Goal: Task Accomplishment & Management: Manage account settings

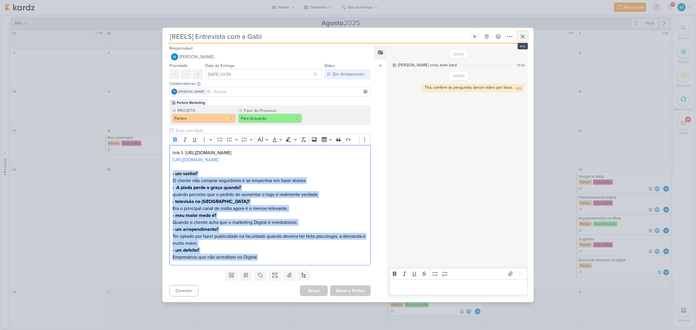
click at [520, 35] on icon at bounding box center [522, 36] width 7 height 7
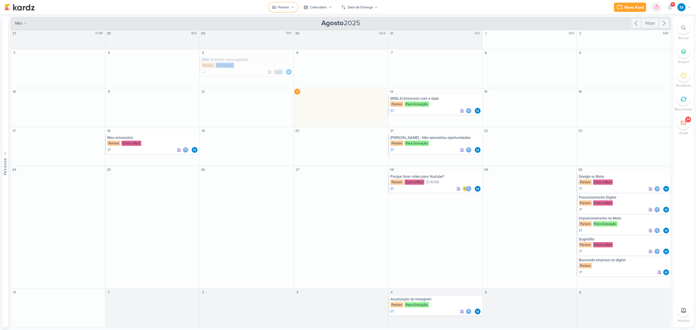
click at [286, 8] on div "Parlare" at bounding box center [283, 7] width 11 height 5
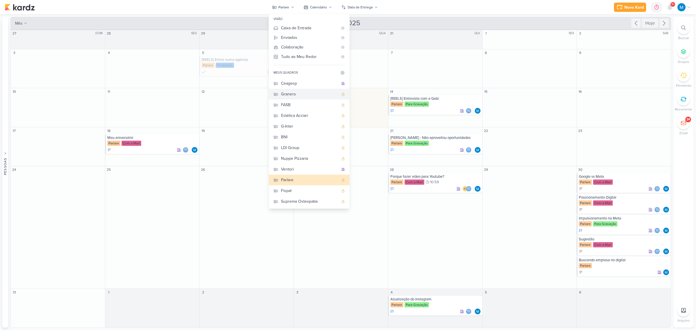
click at [294, 92] on div "Granero" at bounding box center [309, 94] width 57 height 6
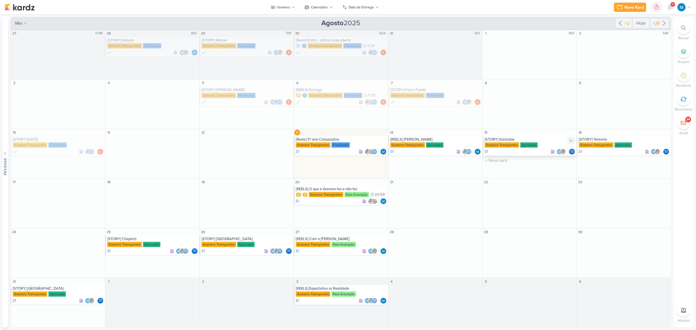
click at [514, 138] on div "[STORY] Sorocaba" at bounding box center [530, 139] width 91 height 5
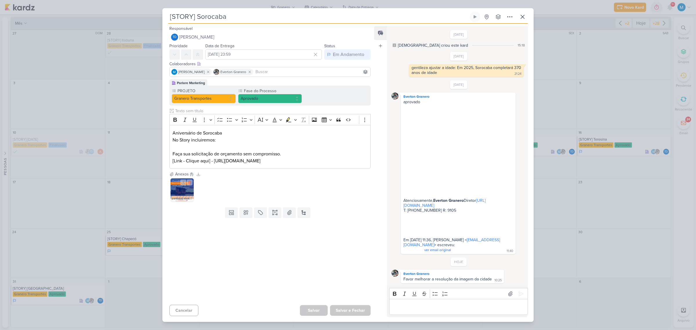
click at [176, 196] on img at bounding box center [182, 189] width 23 height 23
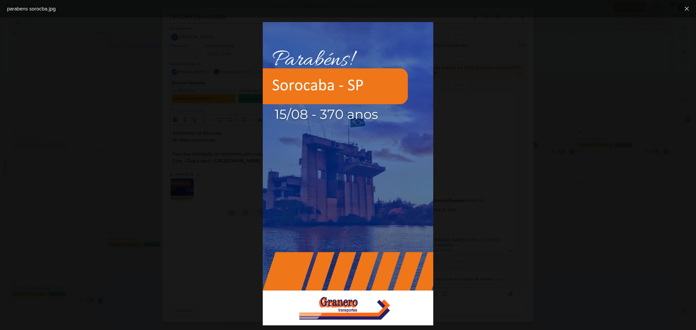
click at [592, 155] on div at bounding box center [348, 173] width 696 height 313
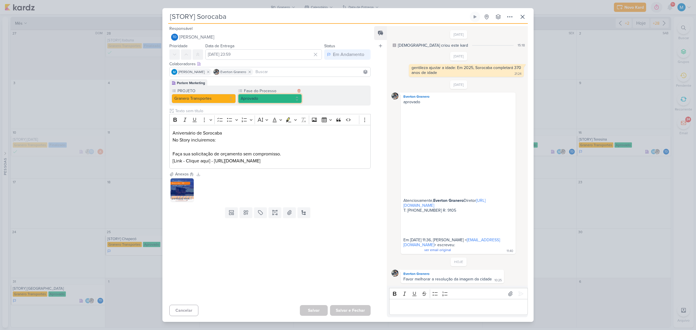
click at [273, 103] on button "Aprovado" at bounding box center [270, 98] width 64 height 9
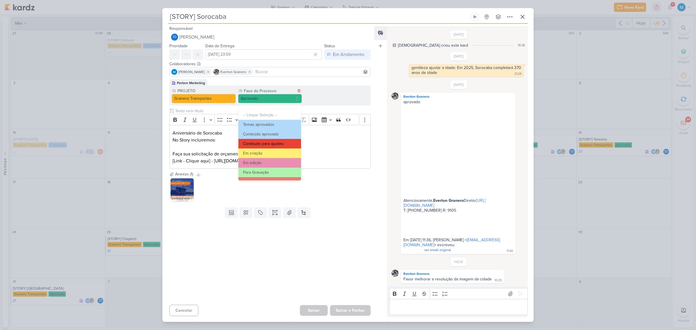
click at [282, 142] on button "Contéudo para ajustes" at bounding box center [269, 144] width 63 height 10
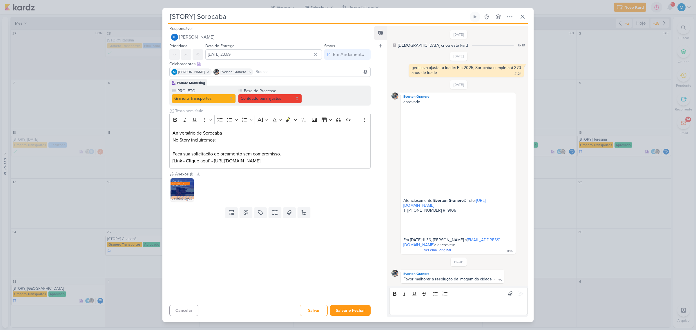
click at [279, 73] on input at bounding box center [311, 71] width 115 height 7
type input "tha"
click at [282, 85] on button "Td Thais de carvalho" at bounding box center [270, 83] width 201 height 10
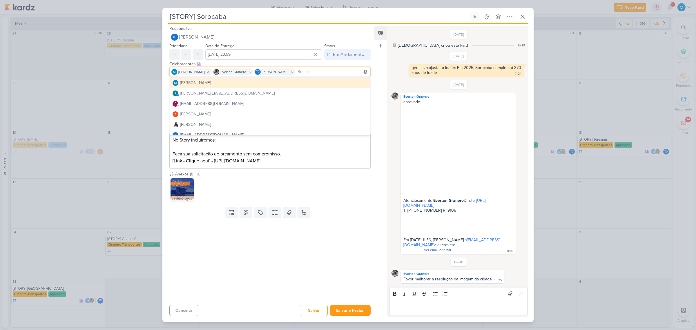
click at [335, 260] on div at bounding box center [267, 261] width 211 height 82
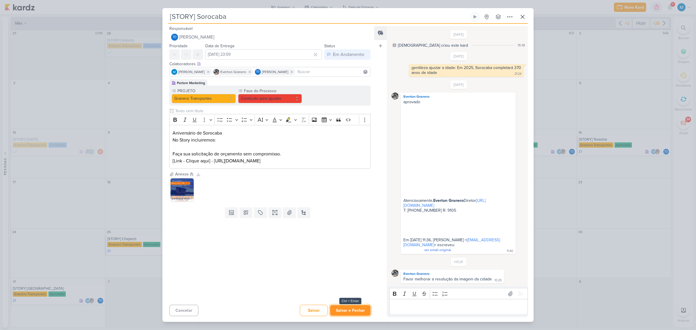
click at [351, 305] on button "Salvar e Fechar" at bounding box center [350, 310] width 41 height 11
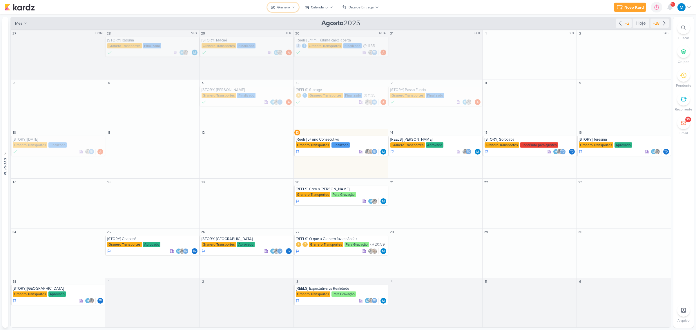
click at [291, 8] on button "Granero" at bounding box center [282, 7] width 31 height 9
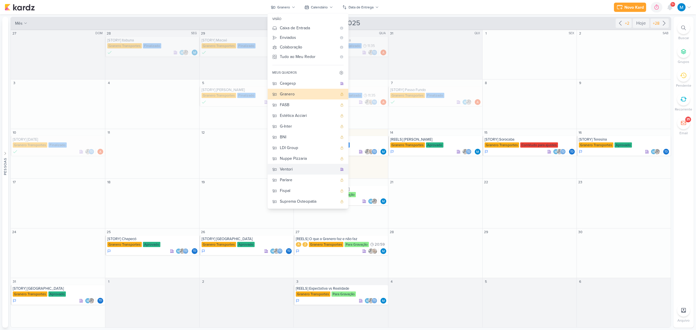
click at [297, 167] on div "Ventori" at bounding box center [308, 169] width 57 height 6
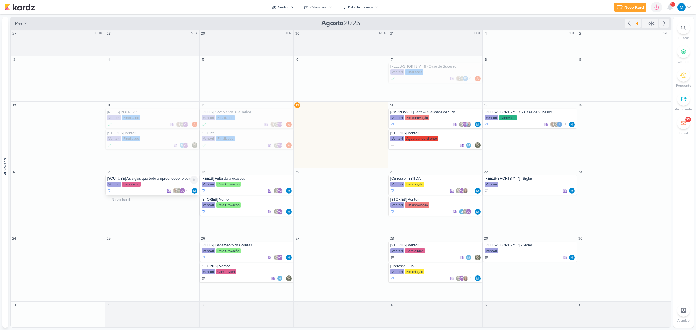
click at [163, 180] on div "[YOUTUBE] As siglas que todo empreendedor precisa conhecer" at bounding box center [152, 178] width 91 height 5
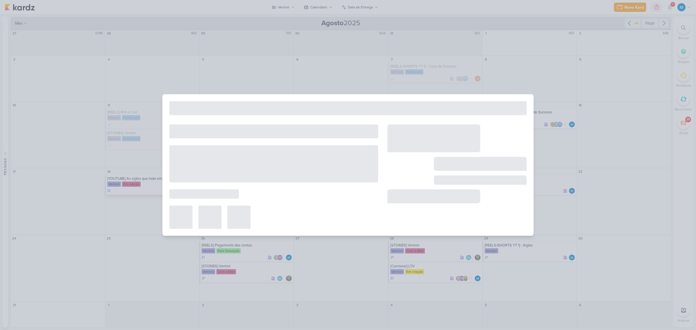
type input "[YOUTUBE] As siglas que todo empreendedor precisa conhecer"
type input "18 de agosto de 2025 às 23:59"
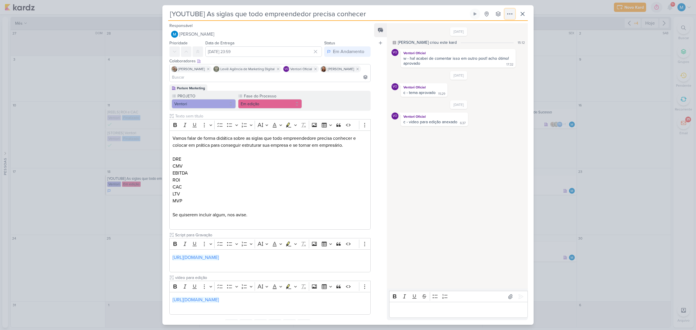
click at [514, 10] on button at bounding box center [510, 14] width 10 height 10
click at [484, 26] on div "Copiar Link" at bounding box center [474, 27] width 20 height 6
click at [527, 16] on button at bounding box center [522, 14] width 10 height 10
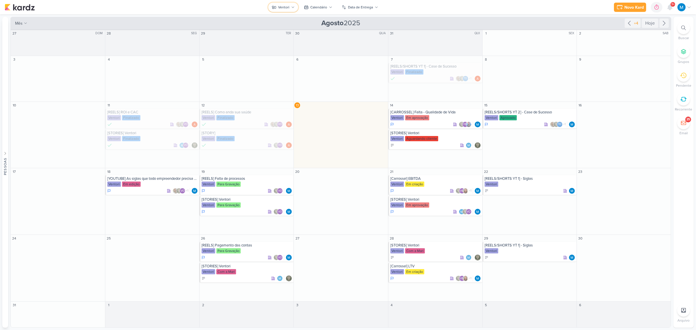
click at [290, 5] on button "Ventori" at bounding box center [283, 7] width 30 height 9
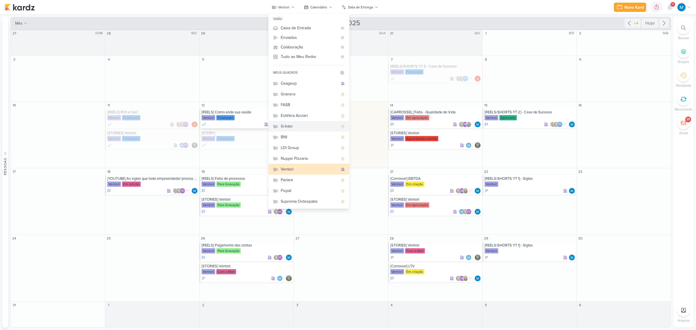
click at [292, 125] on div "G-Inter" at bounding box center [309, 126] width 57 height 6
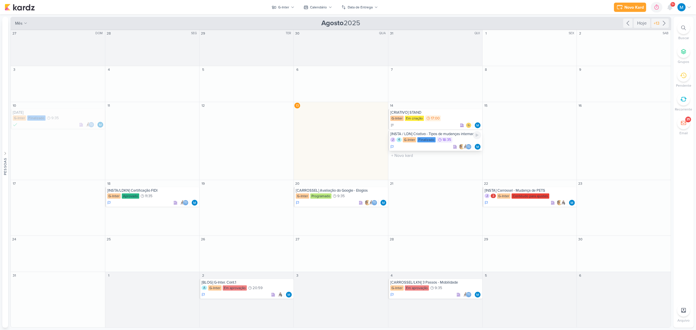
click at [458, 135] on div "[INSTA / LDN] Criativo - Tipos de mudanças internacionais" at bounding box center [435, 134] width 91 height 5
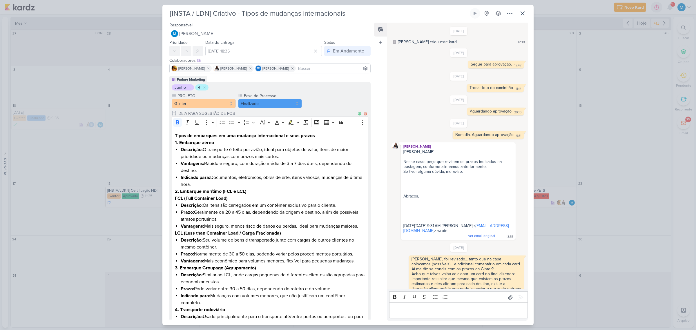
scroll to position [221, 0]
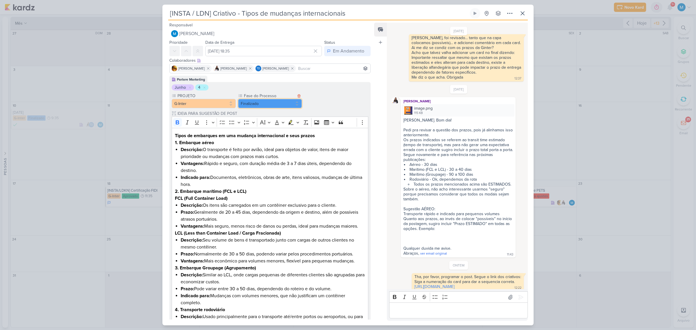
click at [265, 105] on button "Finalizado" at bounding box center [270, 103] width 64 height 9
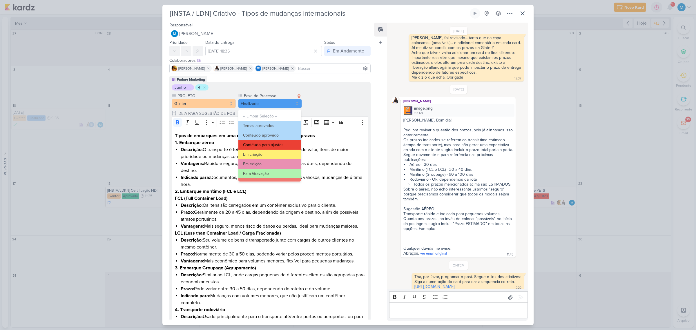
click at [278, 144] on button "Contéudo para ajustes" at bounding box center [269, 145] width 63 height 10
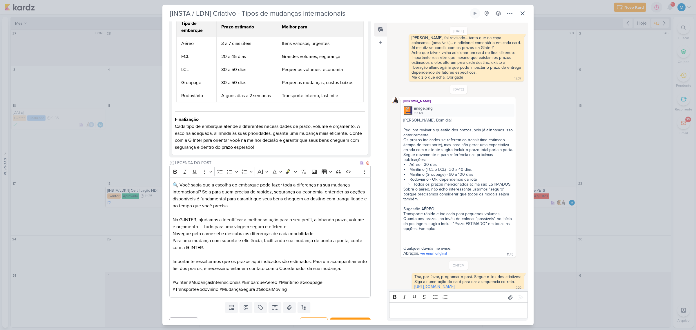
scroll to position [376, 0]
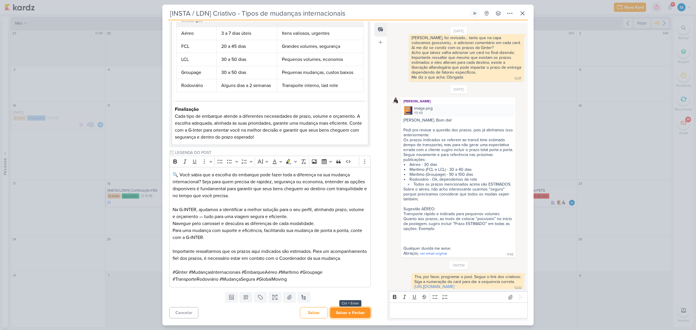
click at [358, 312] on button "Salvar e Fechar" at bounding box center [350, 312] width 41 height 11
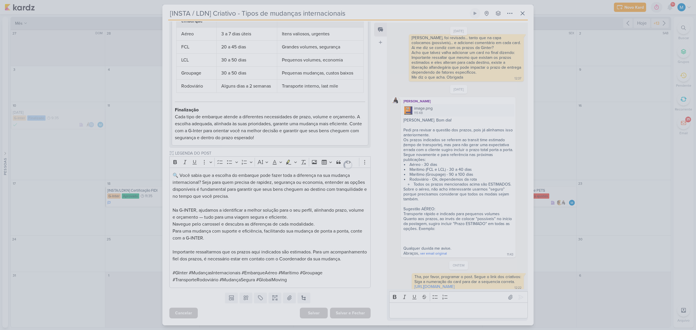
scroll to position [375, 0]
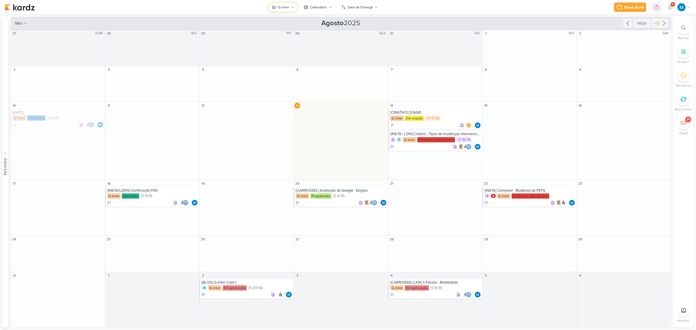
click at [293, 10] on button "G-Inter" at bounding box center [283, 7] width 30 height 9
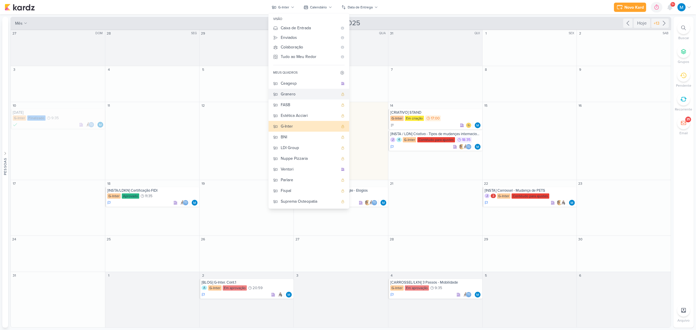
click at [295, 94] on div "Granero" at bounding box center [309, 94] width 57 height 6
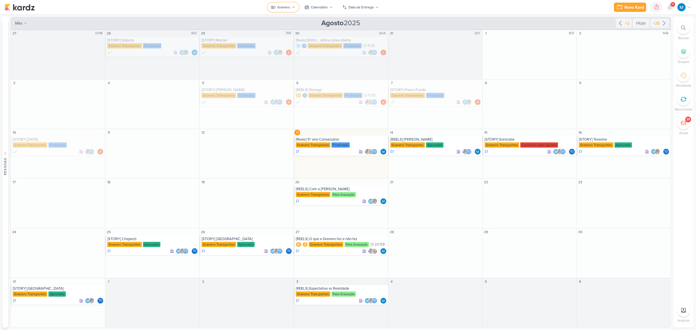
click at [289, 7] on div "Granero" at bounding box center [283, 7] width 13 height 5
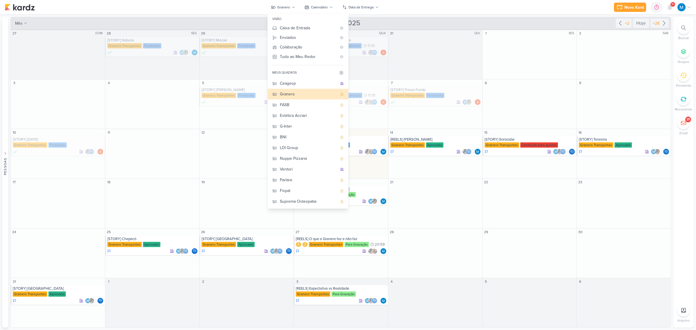
click at [456, 11] on div "Novo Kard Ctrl + k 0h0m Sessão desligada... Hoje 0h0m Semana 0h0m Mês 0h0m" at bounding box center [348, 7] width 687 height 14
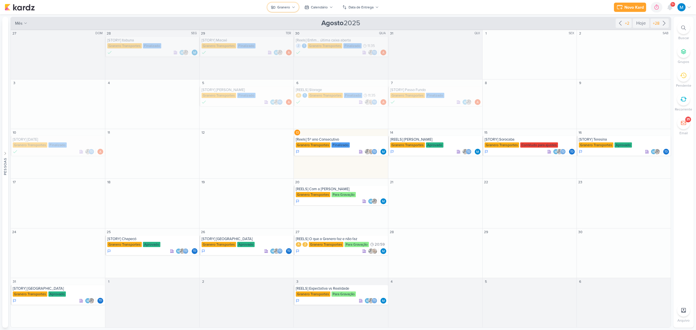
click at [289, 9] on div "Granero" at bounding box center [283, 7] width 13 height 5
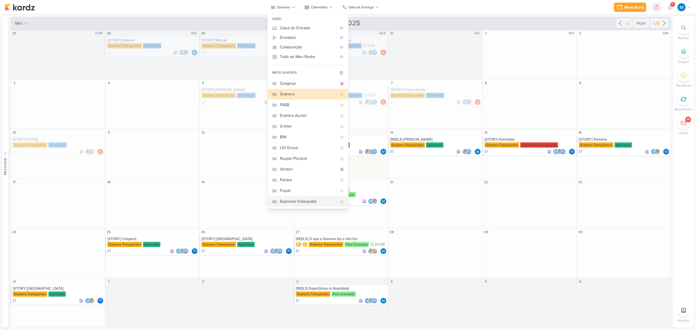
click at [296, 202] on div "Suprema Osteopatia" at bounding box center [308, 201] width 57 height 6
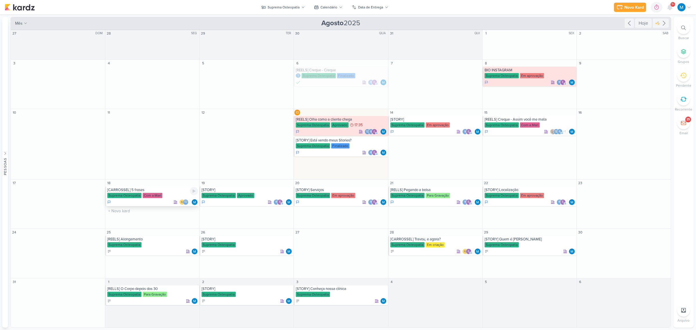
click at [140, 189] on div "[CARROSSEL] 5 frases" at bounding box center [152, 190] width 91 height 5
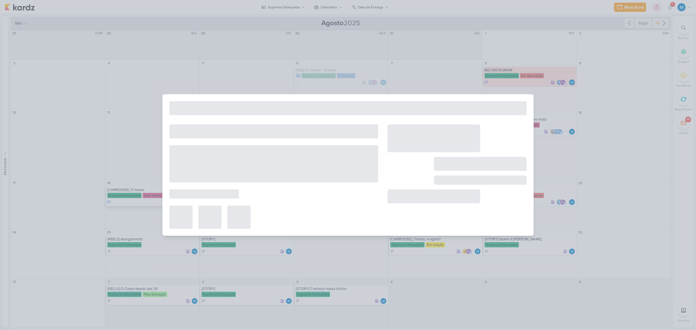
type input "[CARROSSEL] 5 frases"
type input "18 de agosto de 2025 às 23:59"
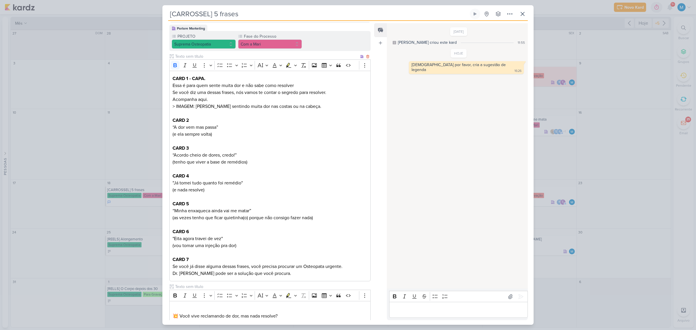
scroll to position [0, 0]
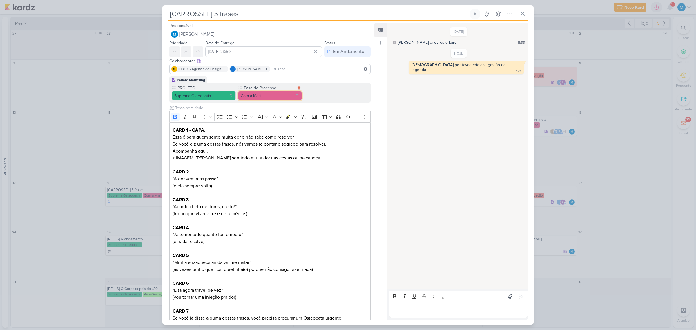
click at [274, 98] on button "Com a Mari" at bounding box center [270, 95] width 64 height 9
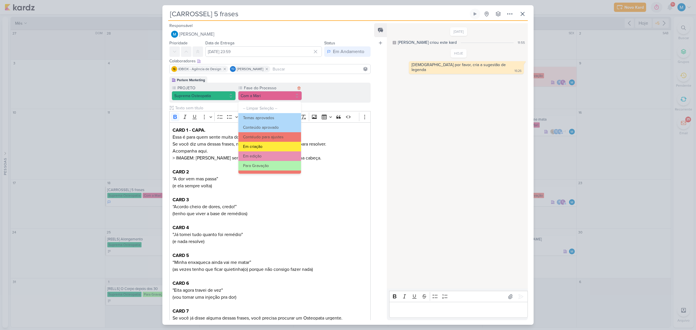
click at [269, 146] on button "Em criação" at bounding box center [269, 147] width 63 height 10
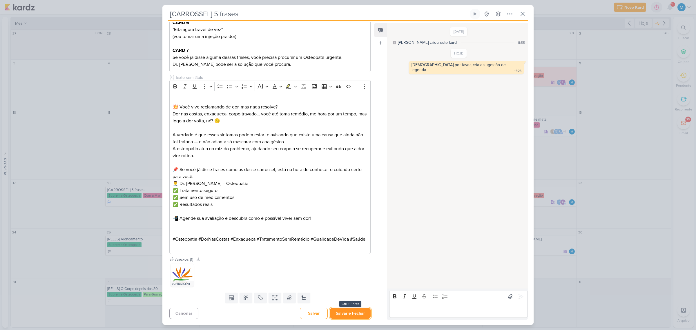
click at [356, 309] on button "Salvar e Fechar" at bounding box center [350, 313] width 41 height 11
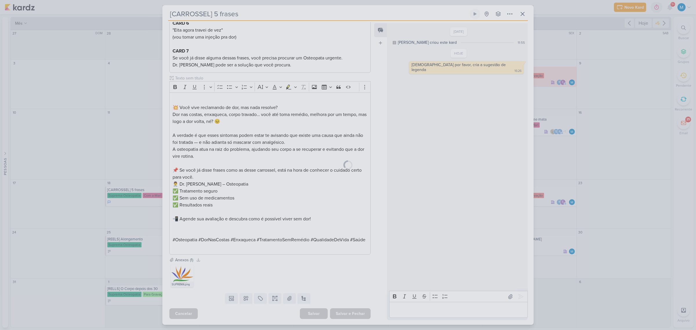
scroll to position [267, 0]
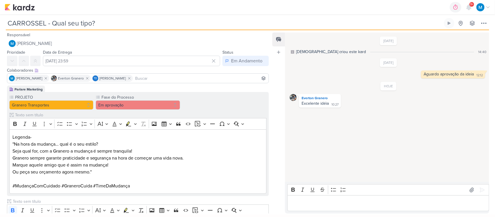
click at [147, 77] on input at bounding box center [200, 78] width 133 height 7
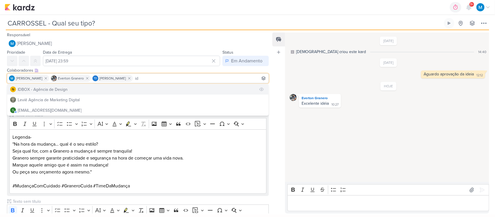
type input "id"
click at [118, 87] on button "IDBOX - Agência de Design" at bounding box center [137, 89] width 261 height 10
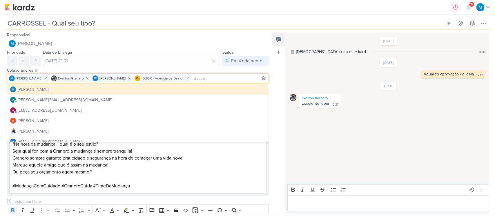
click at [182, 165] on p ""Na hora da mudança… qual é o seu estilo? Seja qual for, com a Granero a mudanç…" at bounding box center [137, 165] width 251 height 49
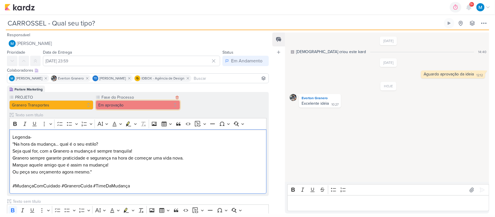
click at [144, 108] on button "Em aprovação" at bounding box center [138, 104] width 84 height 9
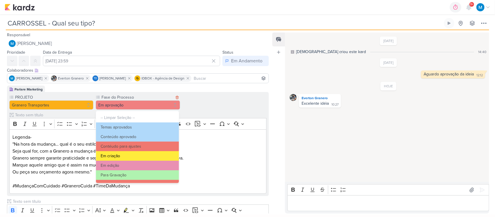
click at [139, 154] on button "Em criação" at bounding box center [137, 156] width 83 height 10
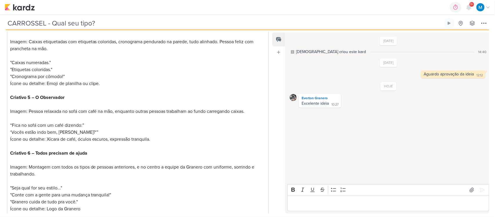
scroll to position [405, 0]
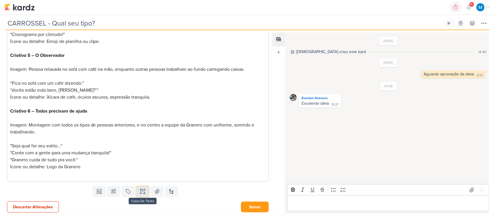
click at [144, 191] on icon at bounding box center [143, 191] width 6 height 6
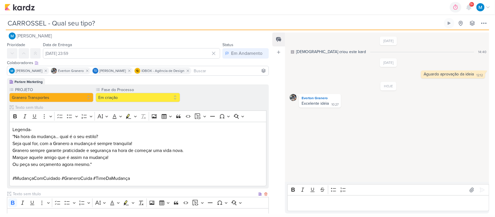
scroll to position [0, 0]
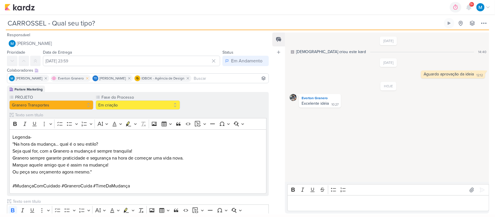
click at [89, 80] on icon at bounding box center [87, 78] width 4 height 4
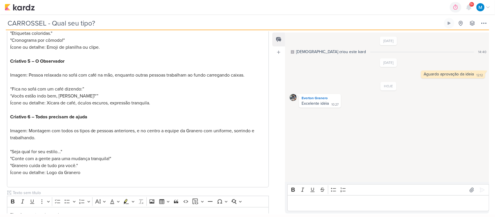
scroll to position [441, 0]
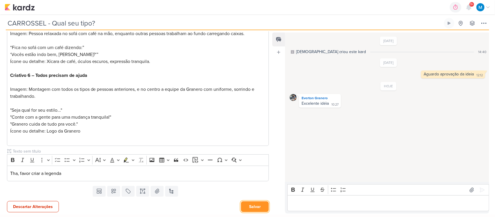
click at [260, 208] on button "Salvar" at bounding box center [255, 206] width 28 height 11
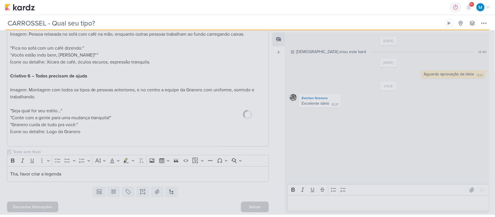
scroll to position [440, 0]
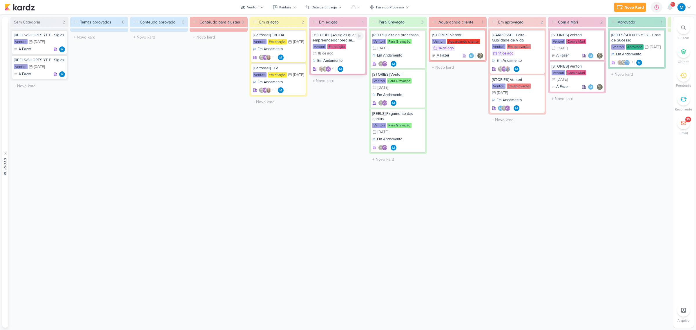
click at [328, 35] on div "[YOUTUBE] As siglas que todo empreendedor precisa conhecer" at bounding box center [338, 37] width 51 height 10
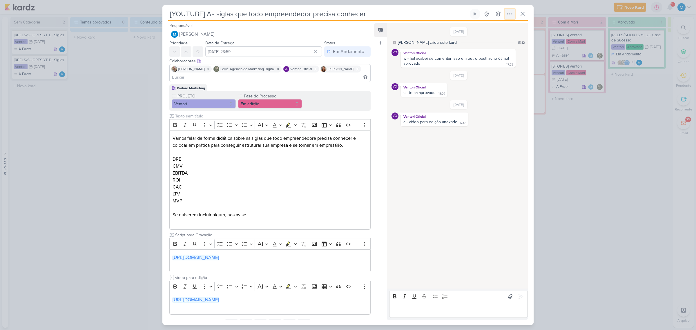
click at [510, 13] on icon at bounding box center [509, 13] width 7 height 7
click at [505, 25] on button "Copiar Link" at bounding box center [489, 27] width 74 height 10
drag, startPoint x: 524, startPoint y: 18, endPoint x: 521, endPoint y: 16, distance: 3.1
click at [524, 18] on button at bounding box center [522, 14] width 10 height 10
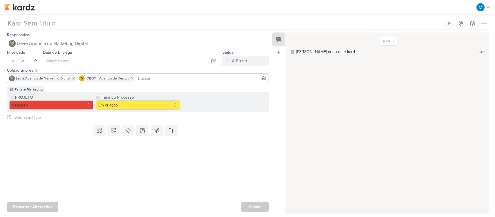
type input "[ESTÁTICO] Experiência Gastronômica"
type input "[DATE] 23:59"
